Goal: Task Accomplishment & Management: Manage account settings

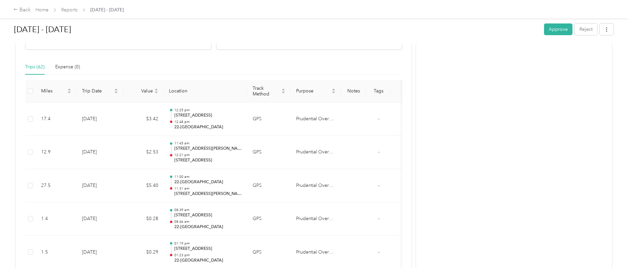
scroll to position [67, 0]
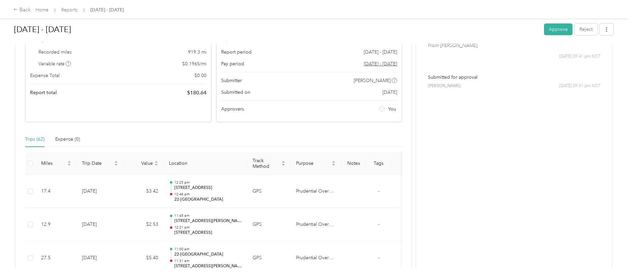
click at [528, 29] on h1 "[DATE] - [DATE]" at bounding box center [276, 29] width 525 height 16
click at [556, 26] on button "Approve" at bounding box center [558, 29] width 28 height 12
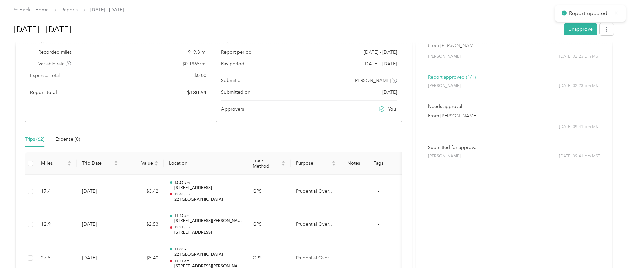
scroll to position [0, 0]
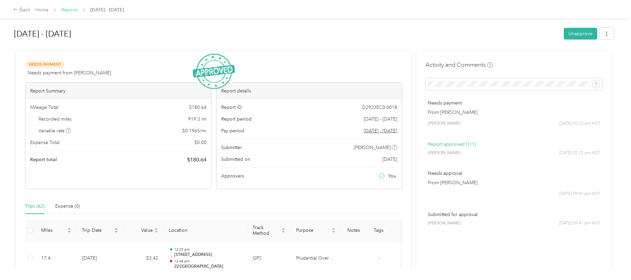
click at [72, 8] on link "Reports" at bounding box center [69, 10] width 16 height 6
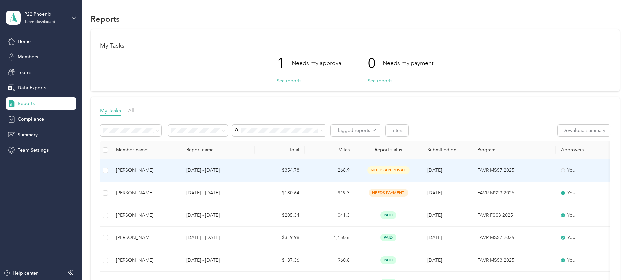
click at [140, 172] on div "[PERSON_NAME]" at bounding box center [146, 170] width 60 height 7
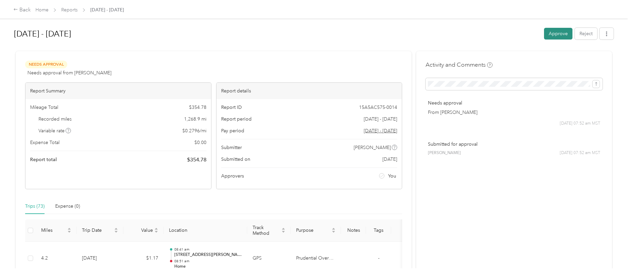
click at [547, 28] on button "Approve" at bounding box center [558, 34] width 28 height 12
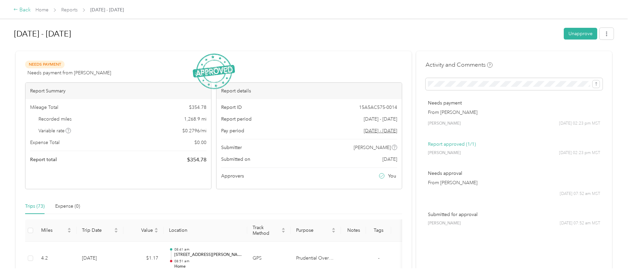
click at [26, 9] on div "Back" at bounding box center [21, 10] width 17 height 8
